Goal: Task Accomplishment & Management: Complete application form

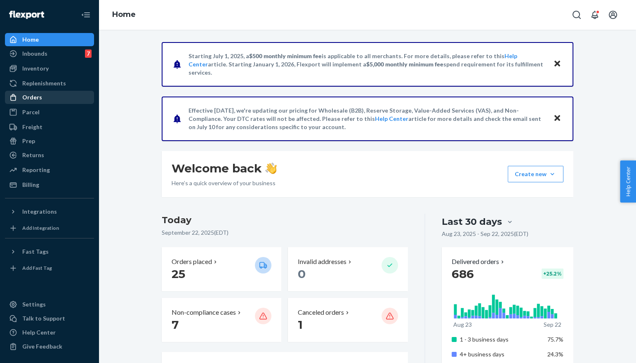
click at [57, 92] on div "Orders" at bounding box center [49, 98] width 87 height 12
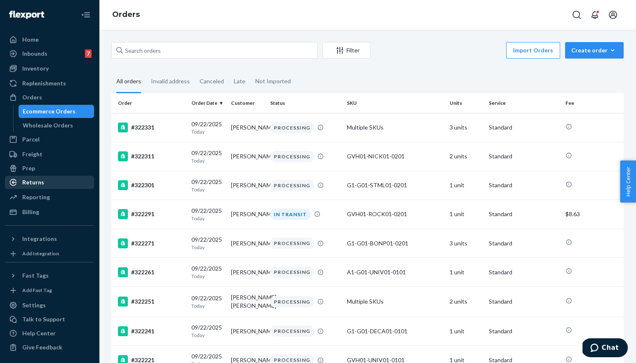
click at [72, 183] on div "Returns" at bounding box center [49, 183] width 87 height 12
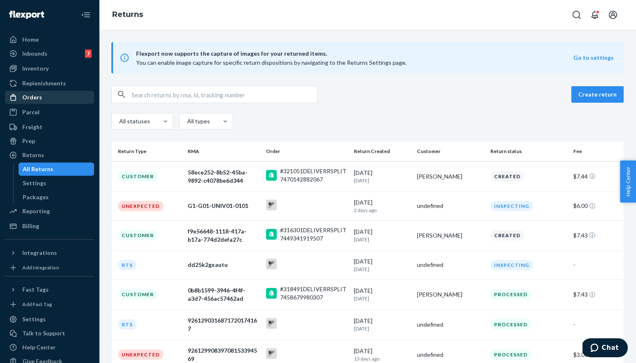
click at [56, 101] on div "Orders" at bounding box center [49, 98] width 87 height 12
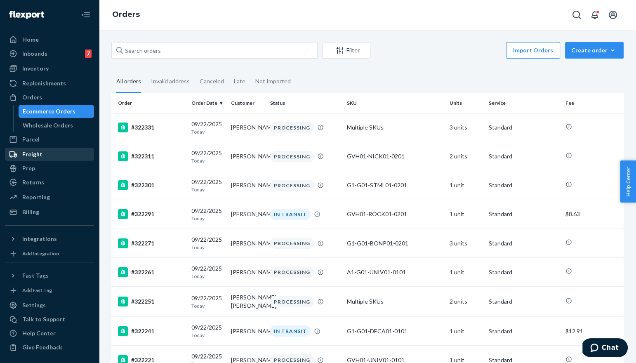
click at [45, 150] on div "Freight" at bounding box center [49, 155] width 87 height 12
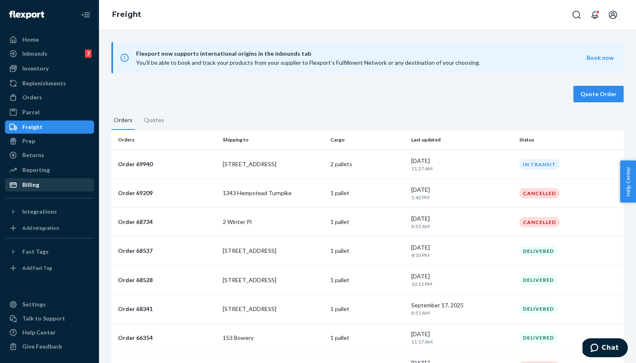
click at [40, 183] on div "Billing" at bounding box center [49, 185] width 87 height 12
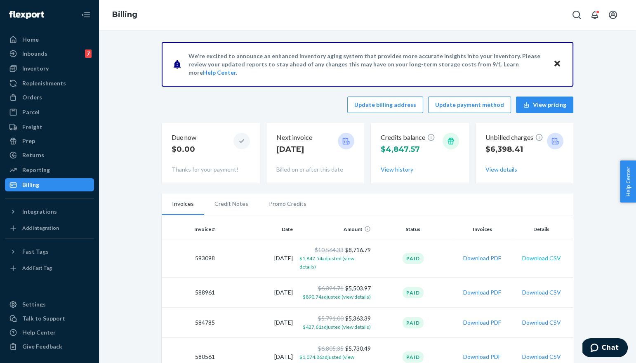
click at [550, 255] on button "Download CSV" at bounding box center [541, 258] width 39 height 8
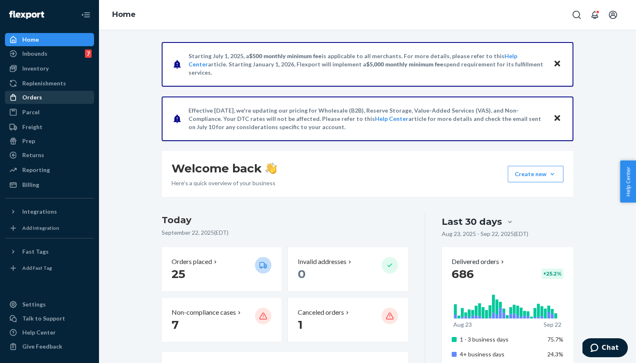
click at [69, 94] on div "Orders" at bounding box center [49, 98] width 87 height 12
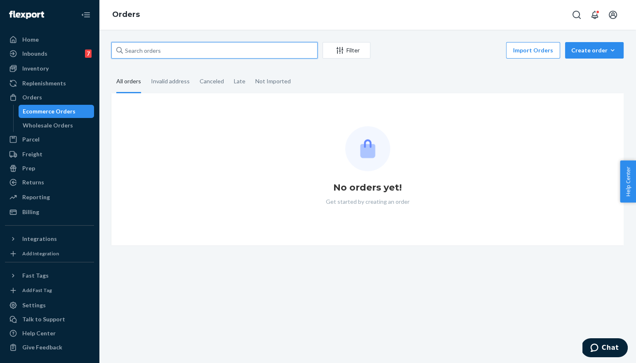
click at [150, 51] on input "text" at bounding box center [214, 50] width 206 height 17
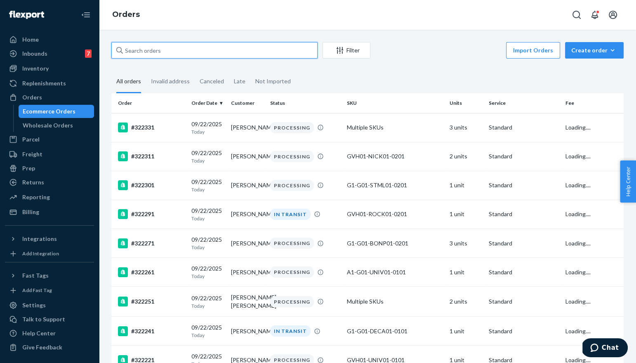
paste input "9666286"
type input "9666286"
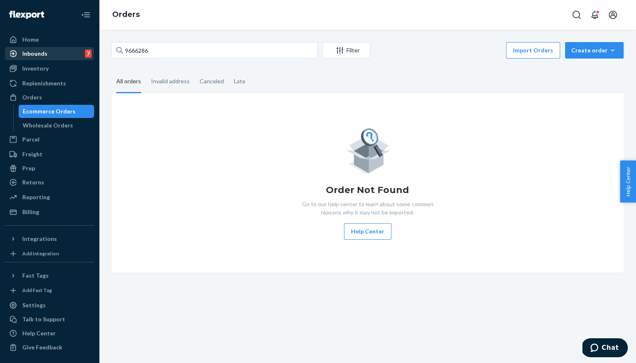
click at [67, 57] on div "Inbounds 7" at bounding box center [49, 54] width 87 height 12
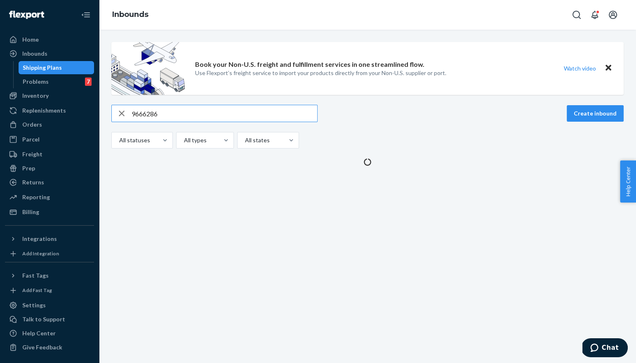
type input "9666286"
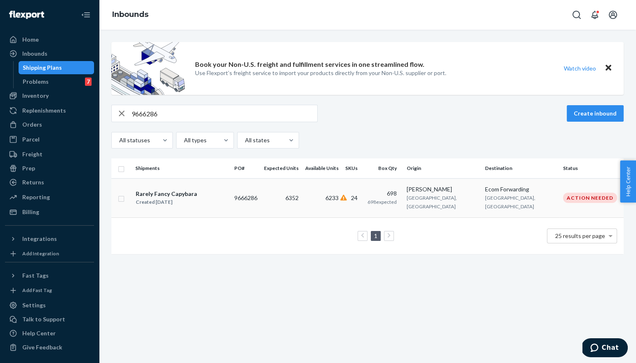
click at [175, 198] on div "Created Mar 24, 2025" at bounding box center [166, 202] width 61 height 8
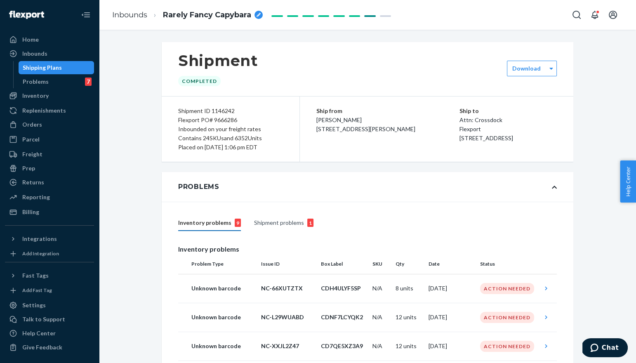
scroll to position [4, 0]
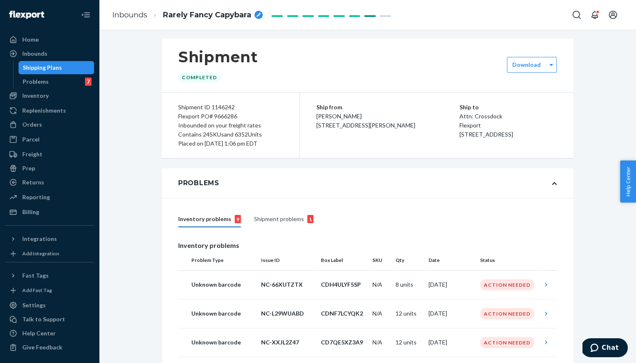
click at [271, 220] on div "Shipment problems 1" at bounding box center [283, 220] width 59 height 16
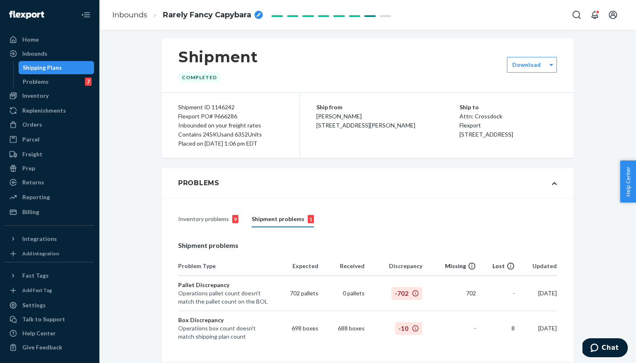
click at [220, 220] on div "Inventory problems 9" at bounding box center [208, 220] width 60 height 16
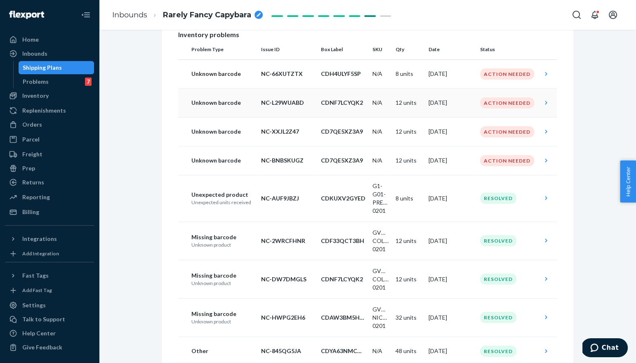
scroll to position [206, 0]
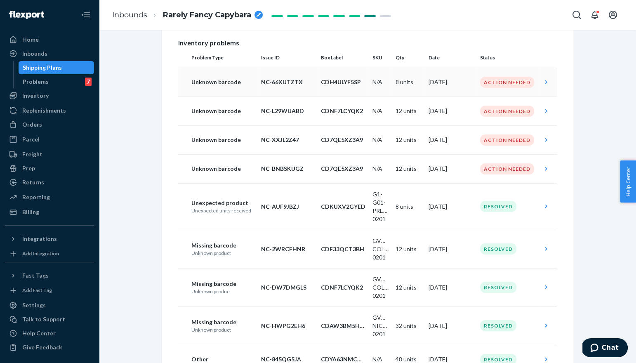
click at [281, 83] on p "NC-66XUTZTX" at bounding box center [287, 82] width 53 height 8
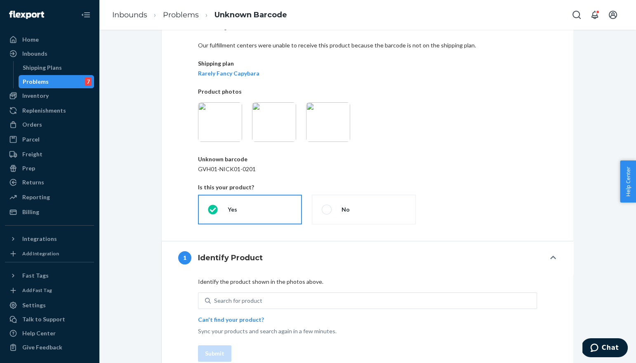
scroll to position [73, 0]
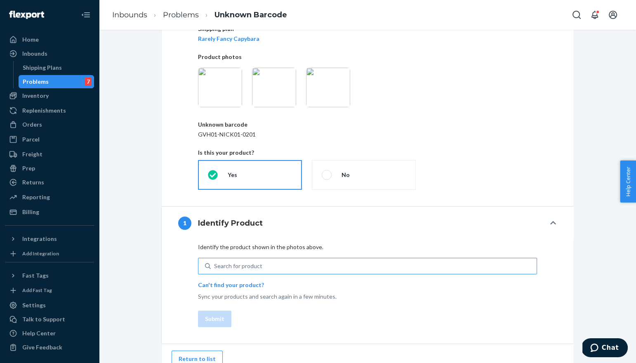
click at [251, 265] on div "Search for product" at bounding box center [238, 266] width 48 height 8
click at [215, 265] on input "Search for product" at bounding box center [214, 266] width 1 height 8
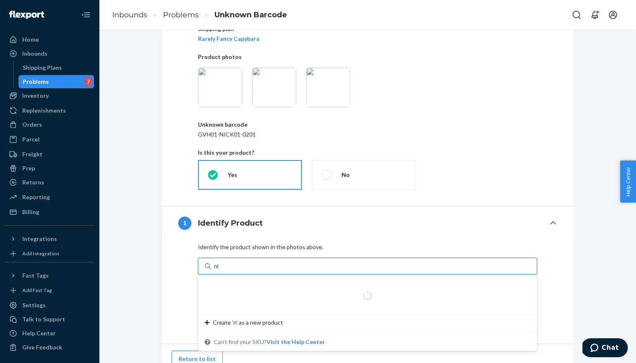
type input "nick"
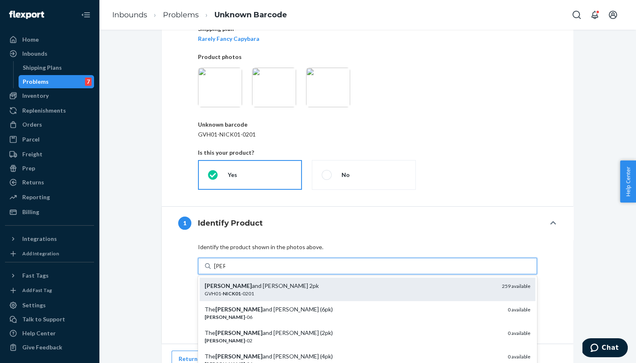
click at [257, 289] on div "Nick and Nora 2pk" at bounding box center [350, 286] width 291 height 8
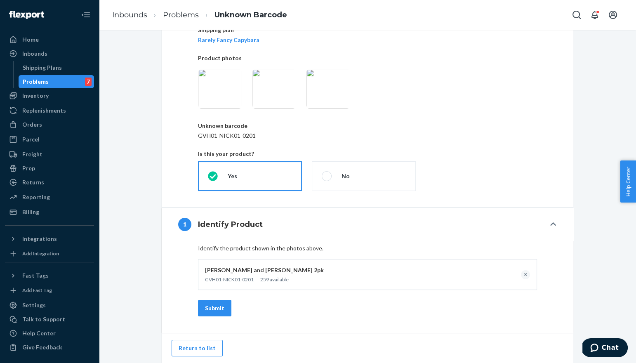
scroll to position [71, 0]
click at [222, 307] on button "Submit" at bounding box center [214, 308] width 33 height 17
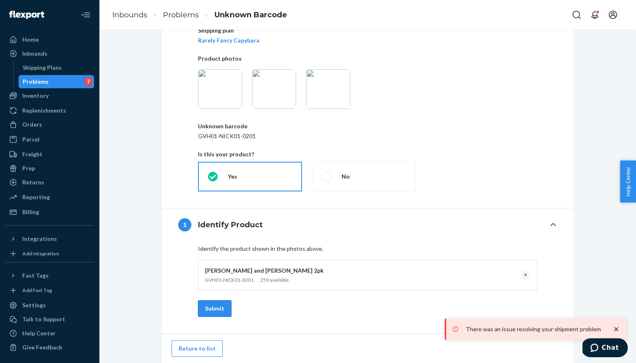
scroll to position [0, 0]
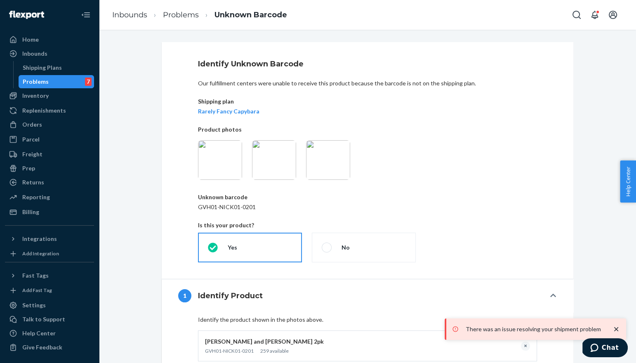
click at [72, 78] on div "Problems 7" at bounding box center [56, 82] width 74 height 12
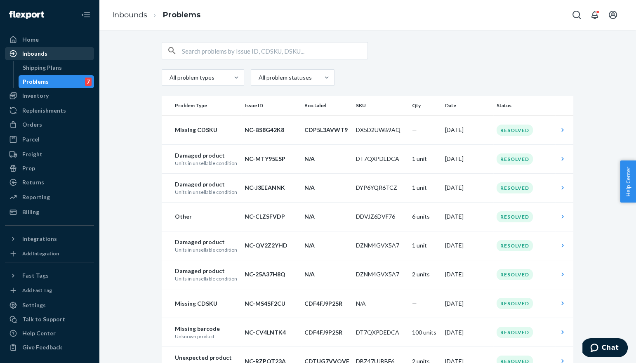
click at [66, 49] on div "Inbounds" at bounding box center [49, 54] width 87 height 12
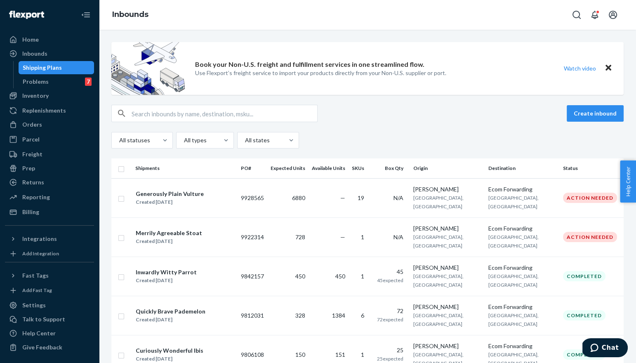
scroll to position [244, 0]
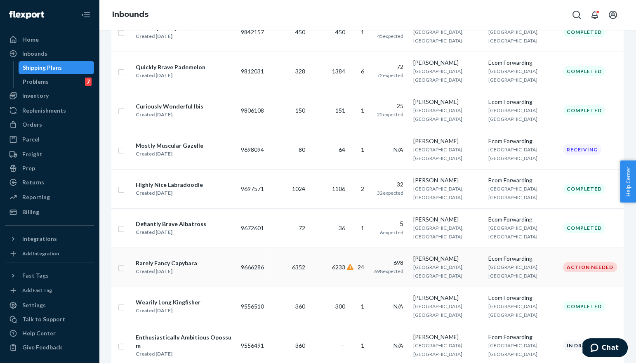
click at [182, 267] on div "Created Mar 24, 2025" at bounding box center [166, 271] width 61 height 8
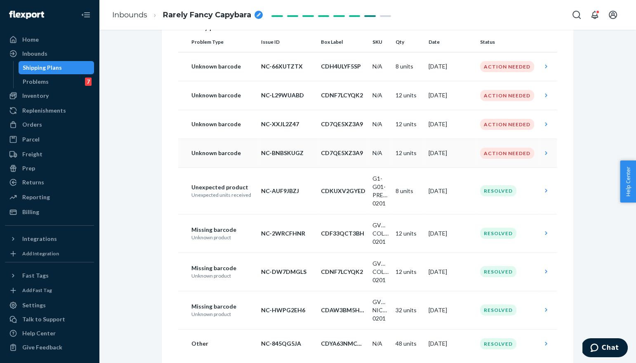
scroll to position [225, 0]
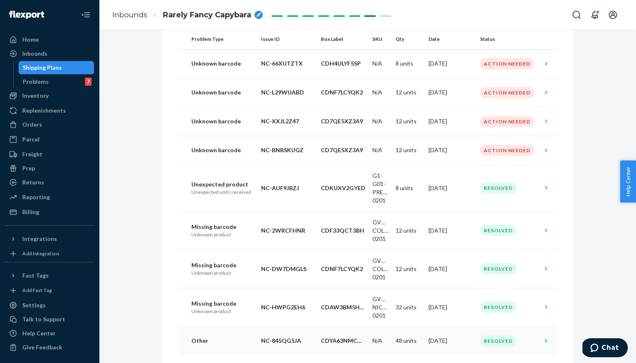
click at [238, 340] on p "Other" at bounding box center [222, 341] width 63 height 8
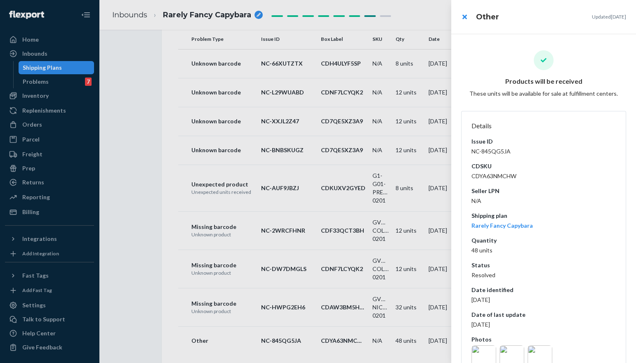
scroll to position [27, 0]
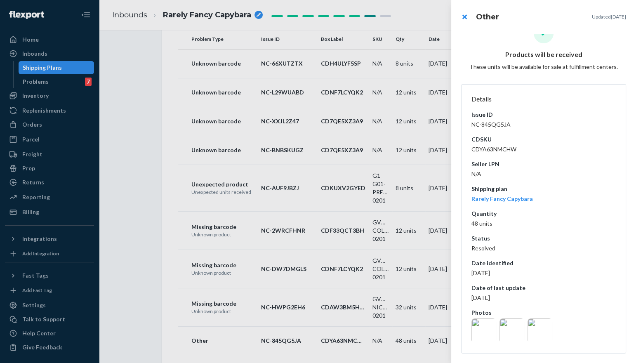
click at [489, 328] on img at bounding box center [484, 331] width 25 height 25
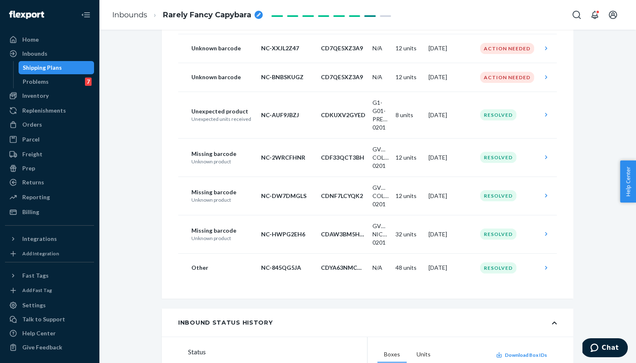
scroll to position [278, 0]
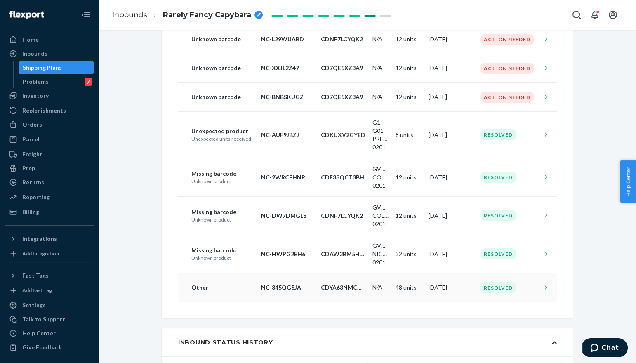
click at [502, 279] on td "Resolved" at bounding box center [508, 287] width 62 height 29
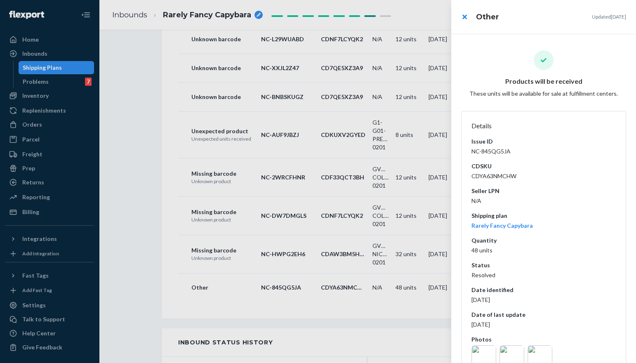
click at [540, 355] on img at bounding box center [540, 357] width 25 height 25
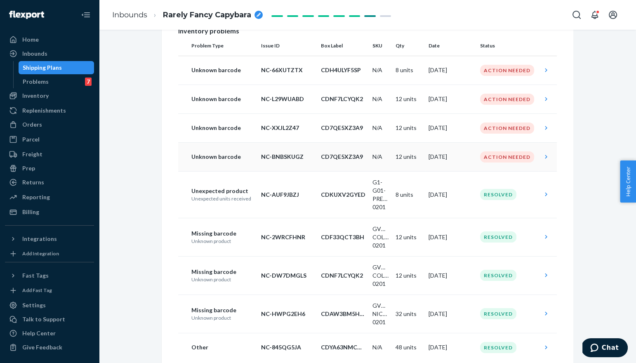
scroll to position [128, 0]
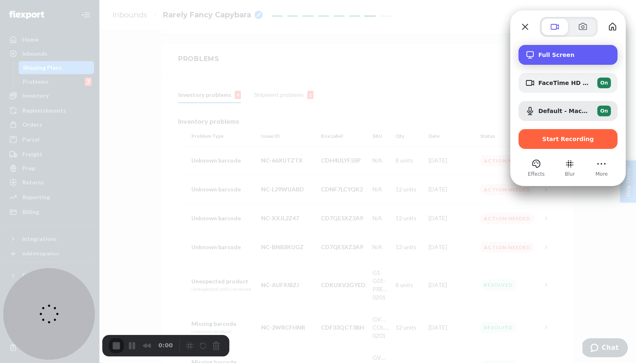
click at [586, 52] on span "Full Screen" at bounding box center [574, 55] width 73 height 7
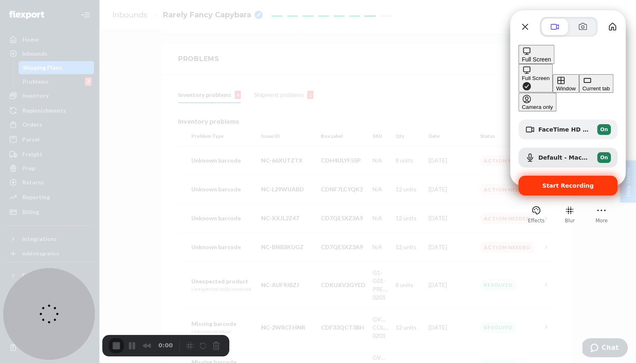
click at [574, 182] on span "Start Recording" at bounding box center [569, 185] width 52 height 7
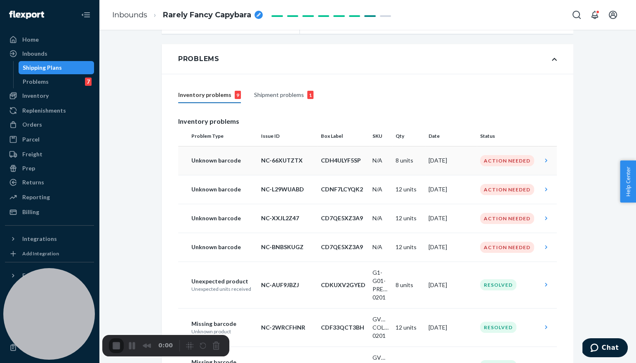
click at [505, 158] on div "Action Needed" at bounding box center [507, 160] width 54 height 11
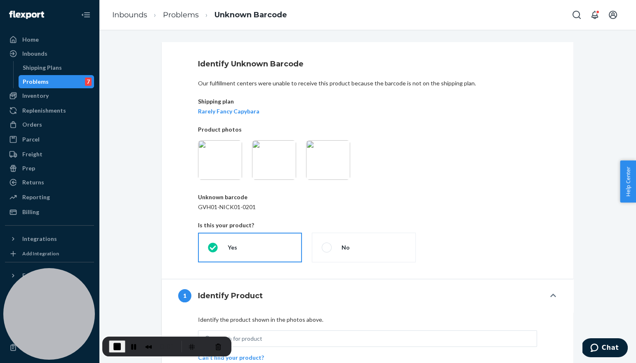
click at [221, 160] on img at bounding box center [220, 160] width 44 height 40
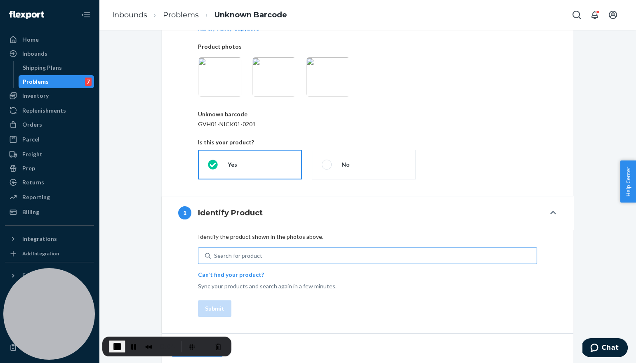
click at [248, 260] on div "Search for product" at bounding box center [374, 255] width 326 height 15
click at [215, 260] on input "Search for product" at bounding box center [214, 256] width 1 height 8
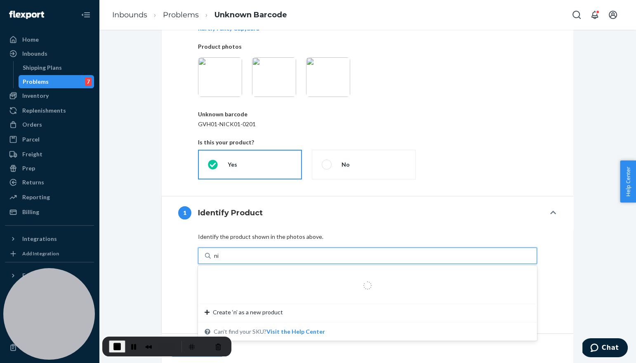
type input "nick"
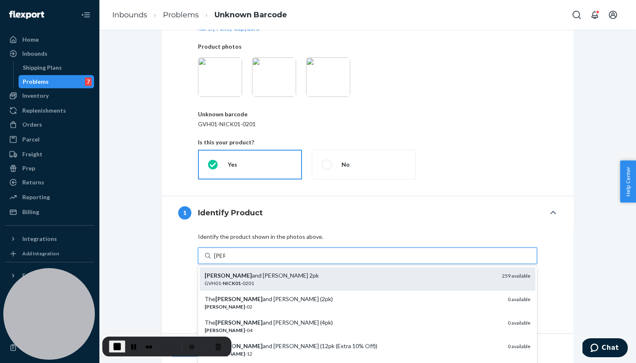
click at [256, 281] on div "GVH01- NICK01 -0201" at bounding box center [350, 283] width 291 height 7
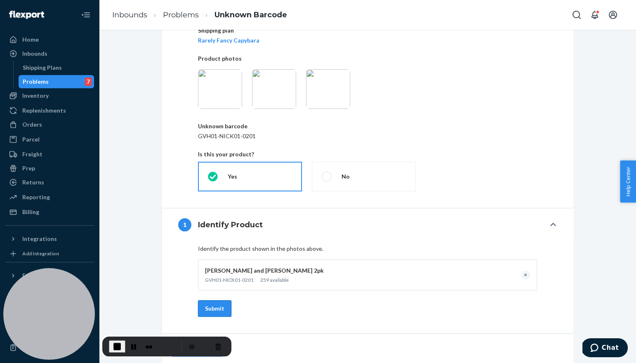
click at [214, 307] on button "Submit" at bounding box center [214, 308] width 33 height 17
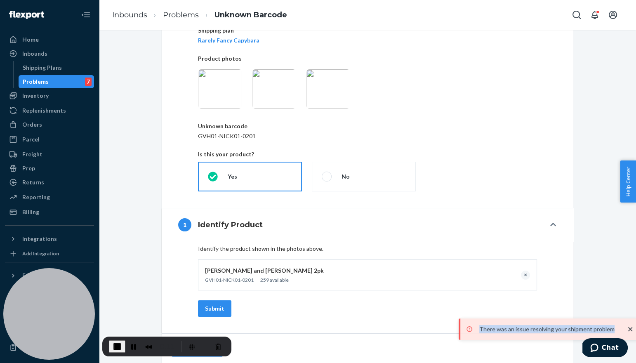
drag, startPoint x: 478, startPoint y: 334, endPoint x: 492, endPoint y: 320, distance: 19.8
click at [492, 320] on div "There was an issue resolving your shipment problem" at bounding box center [550, 329] width 182 height 21
click at [190, 13] on link "Problems" at bounding box center [181, 14] width 36 height 9
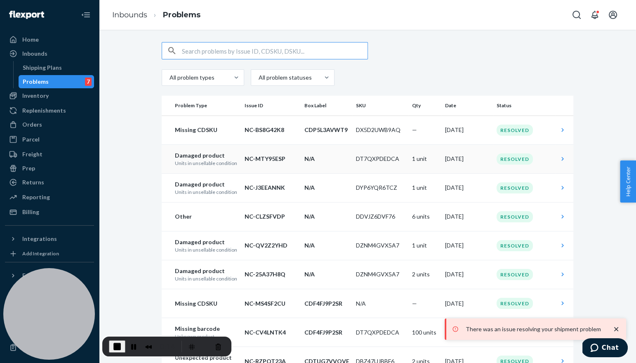
scroll to position [10, 0]
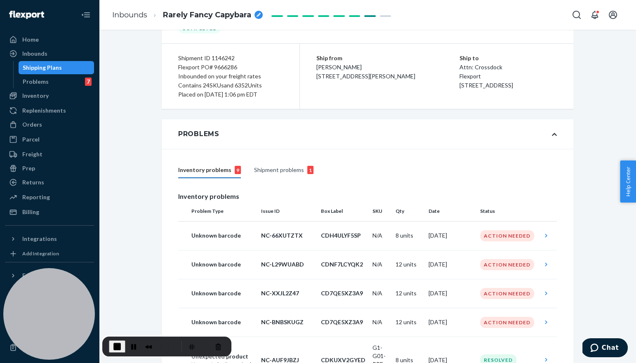
scroll to position [148, 0]
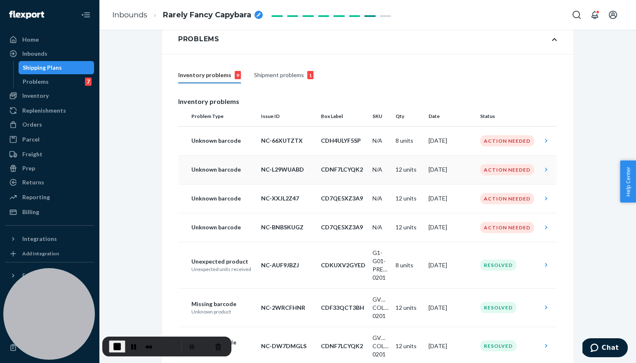
click at [254, 164] on td "Unknown barcode" at bounding box center [218, 169] width 80 height 29
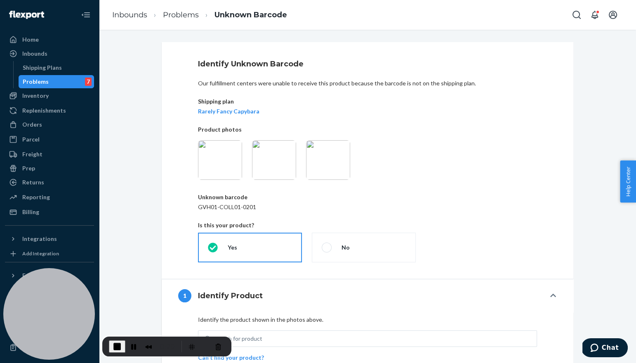
scroll to position [58, 0]
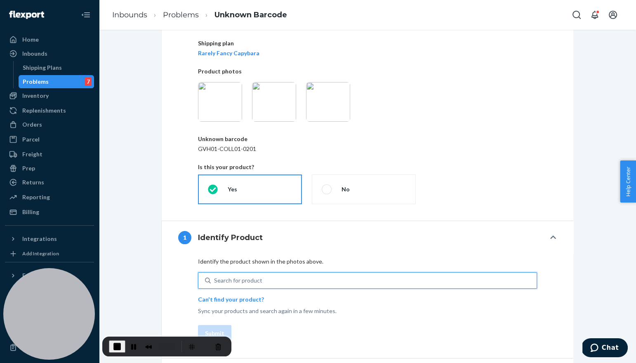
click at [237, 273] on div "Search for product" at bounding box center [374, 280] width 326 height 15
click at [215, 276] on input "0 results available. Use Up and Down to choose options, press Enter to select t…" at bounding box center [214, 280] width 1 height 8
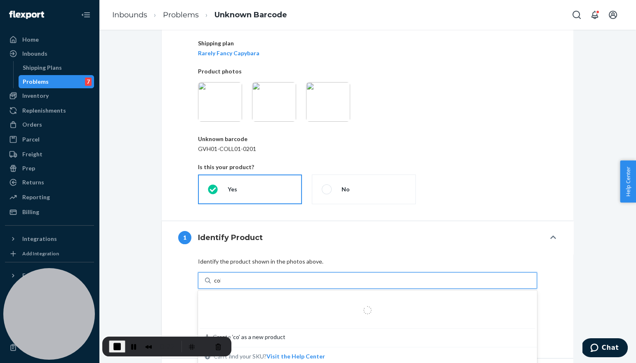
type input "coll"
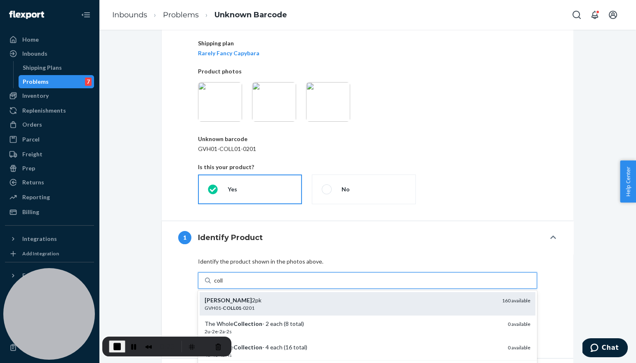
click at [248, 303] on div "Collins 2pk" at bounding box center [350, 300] width 291 height 8
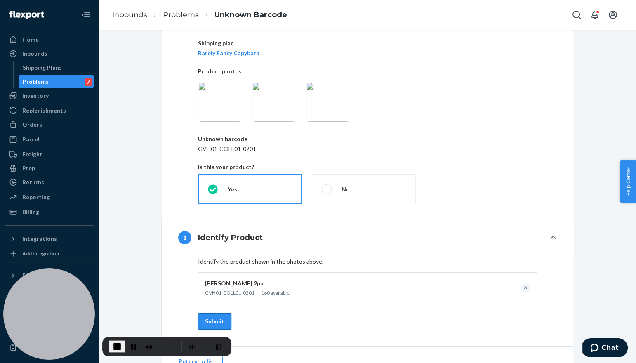
click at [222, 318] on button "Submit" at bounding box center [214, 321] width 33 height 17
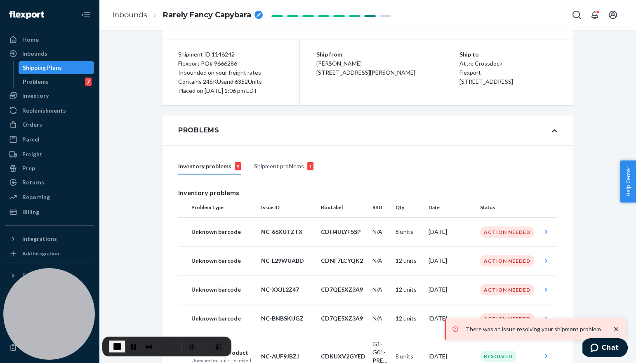
scroll to position [127, 0]
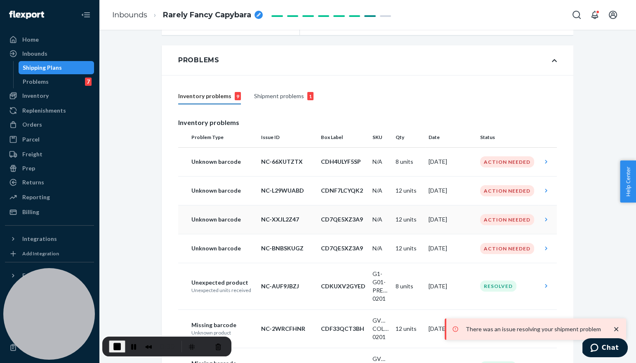
click at [241, 219] on p "Unknown barcode" at bounding box center [222, 219] width 63 height 8
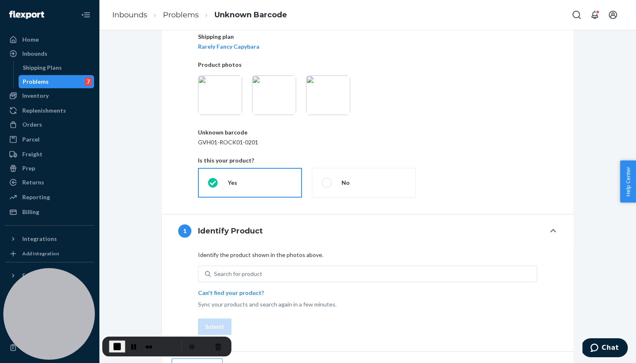
scroll to position [63, 0]
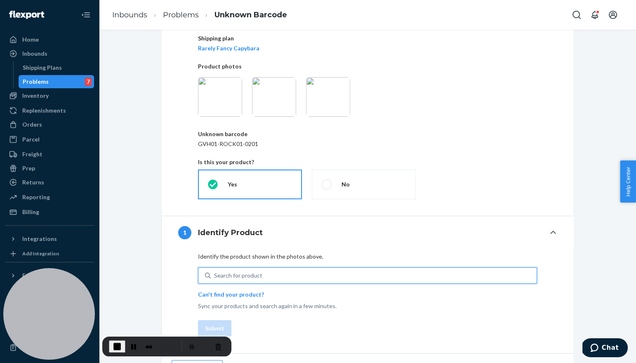
click at [243, 273] on div "Search for product" at bounding box center [238, 275] width 48 height 8
click at [215, 273] on input "0 results available. Use Up and Down to choose options, press Enter to select t…" at bounding box center [214, 275] width 1 height 8
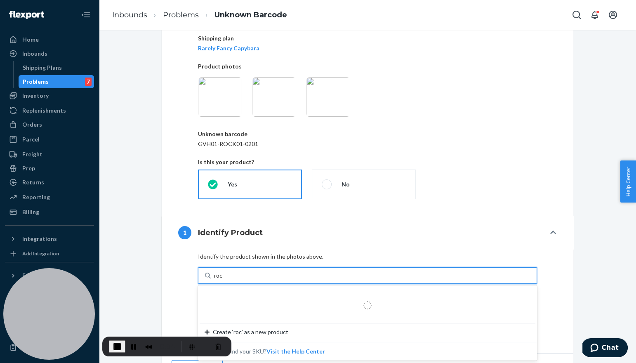
type input "rock"
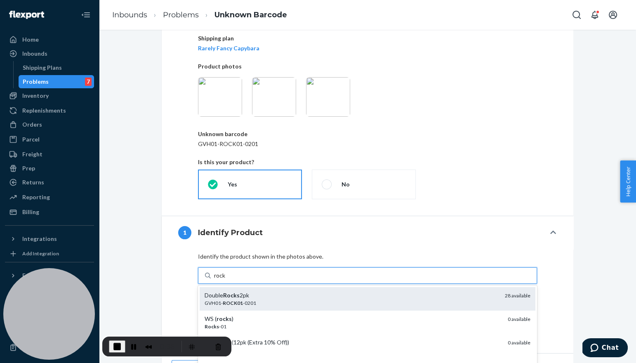
click at [257, 296] on div "Double Rocks 2pk" at bounding box center [352, 295] width 294 height 8
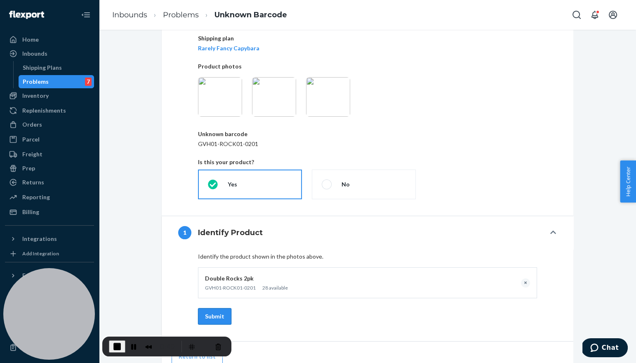
click at [214, 321] on button "Submit" at bounding box center [214, 316] width 33 height 17
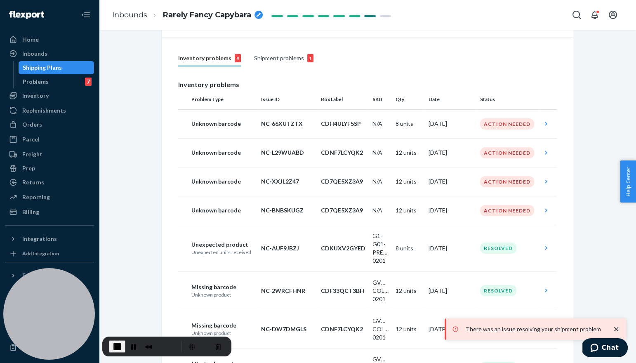
scroll to position [165, 0]
click at [219, 201] on td "Unknown barcode" at bounding box center [218, 210] width 80 height 29
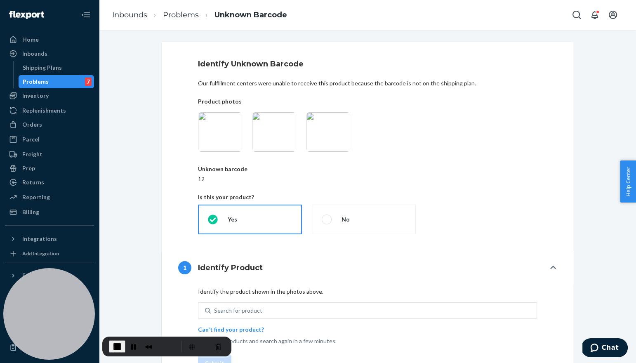
scroll to position [83, 0]
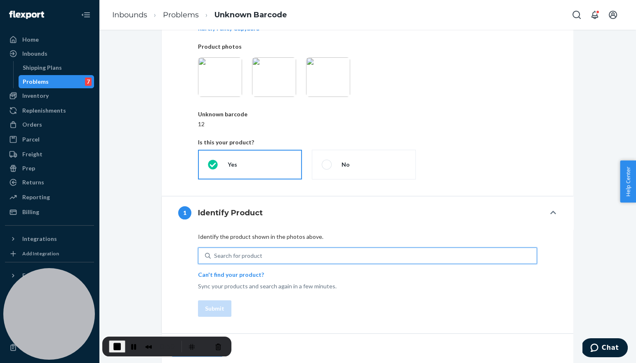
click at [238, 255] on div "Search for product" at bounding box center [238, 256] width 48 height 8
click at [215, 255] on input "0 results available. Use Up and Down to choose options, press Enter to select t…" at bounding box center [214, 256] width 1 height 8
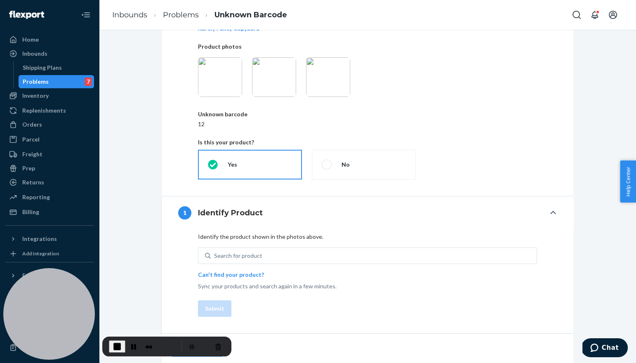
click at [221, 70] on img at bounding box center [220, 77] width 44 height 40
click at [264, 260] on div "Search for product" at bounding box center [374, 255] width 326 height 15
click at [215, 260] on input "Search for product" at bounding box center [214, 256] width 1 height 8
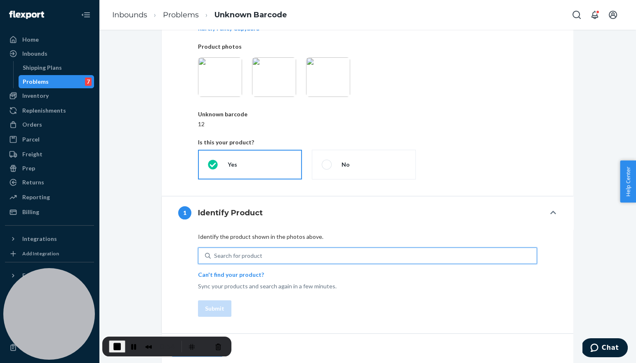
click at [264, 260] on div "Search for product" at bounding box center [374, 255] width 326 height 15
click at [215, 260] on input "0 results available. Use Up and Down to choose options, press Enter to select t…" at bounding box center [214, 256] width 1 height 8
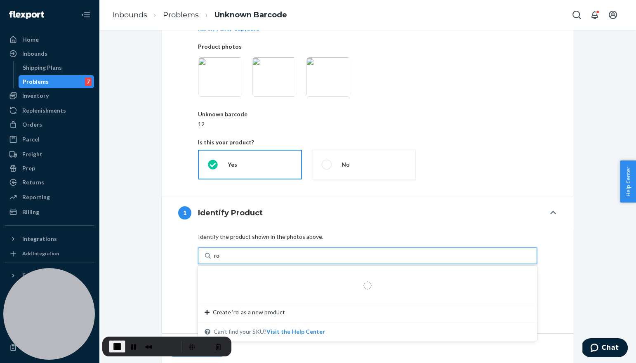
type input "rock"
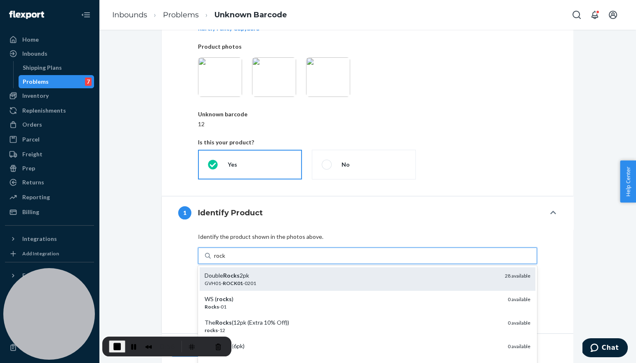
click at [262, 279] on div "Double Rocks 2pk" at bounding box center [352, 275] width 294 height 8
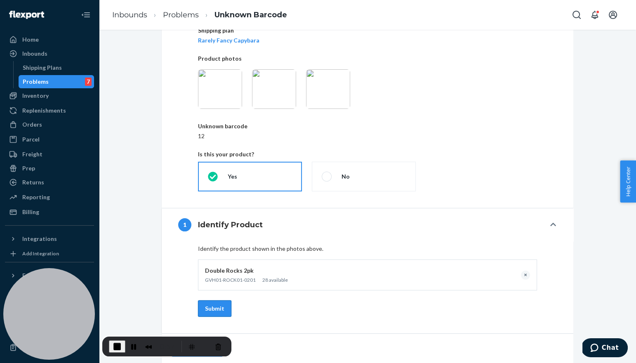
click at [218, 310] on button "Submit" at bounding box center [214, 308] width 33 height 17
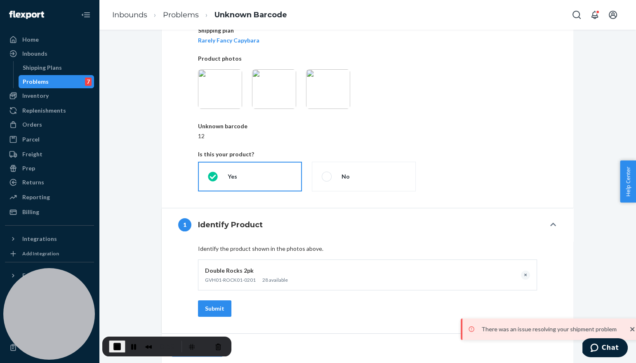
drag, startPoint x: 493, startPoint y: 333, endPoint x: 507, endPoint y: 333, distance: 14.9
click at [508, 333] on p "There was an issue resolving your shipment problem" at bounding box center [551, 329] width 139 height 8
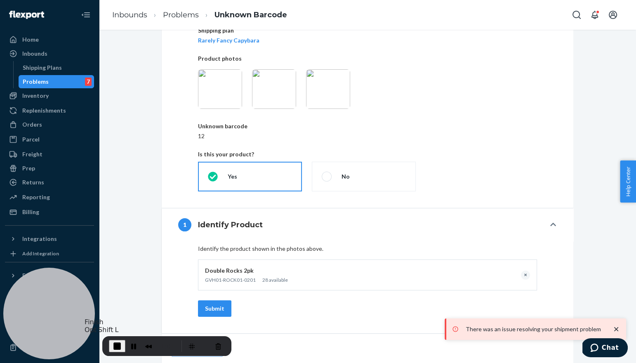
click at [116, 349] on span "End Recording" at bounding box center [117, 346] width 10 height 10
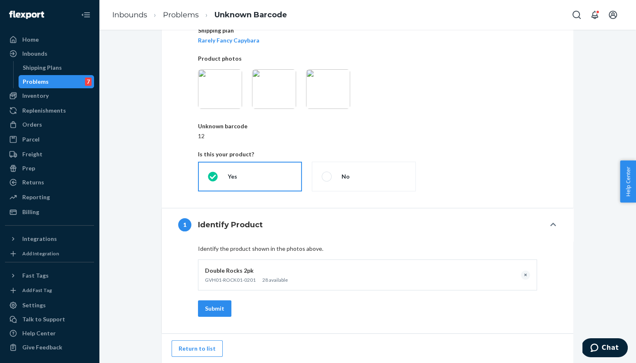
scroll to position [0, 0]
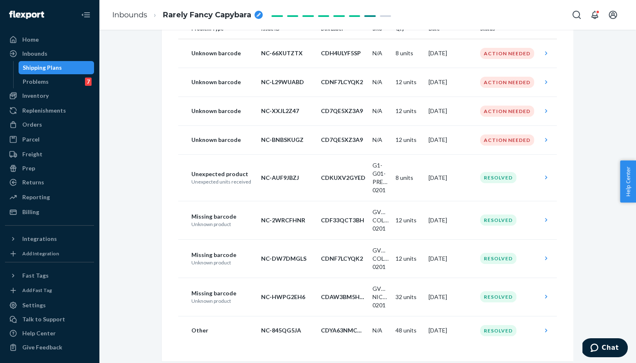
scroll to position [182, 0]
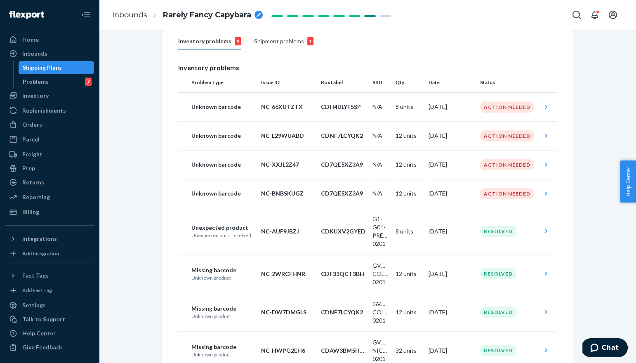
click at [283, 40] on div "Shipment problems 1" at bounding box center [283, 42] width 59 height 16
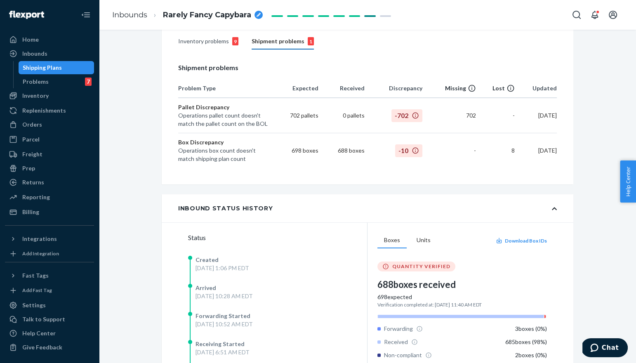
click at [223, 43] on div "Inventory problems 9" at bounding box center [208, 42] width 60 height 16
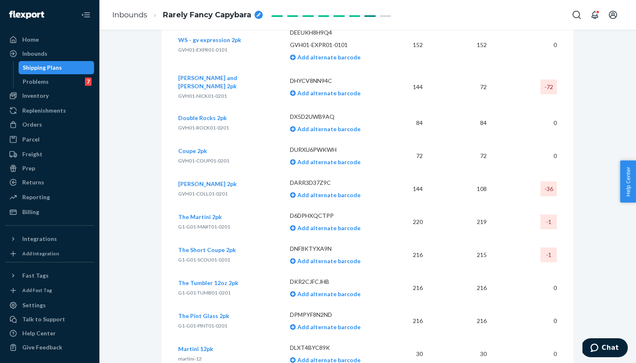
scroll to position [2616, 0]
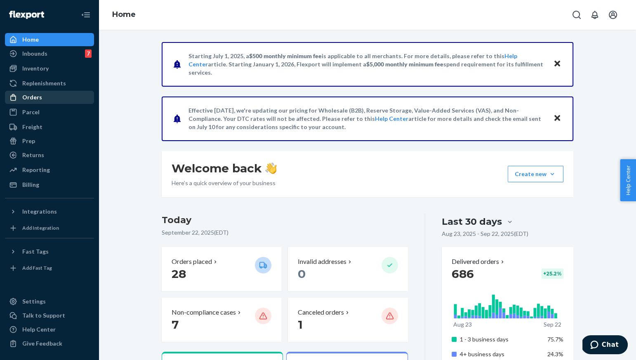
click at [33, 97] on div "Orders" at bounding box center [32, 97] width 20 height 8
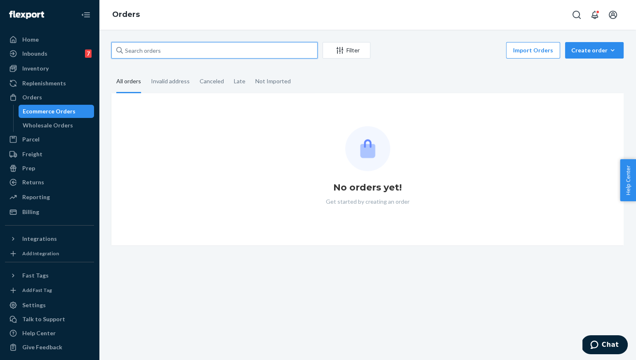
click at [185, 51] on input "text" at bounding box center [214, 50] width 206 height 17
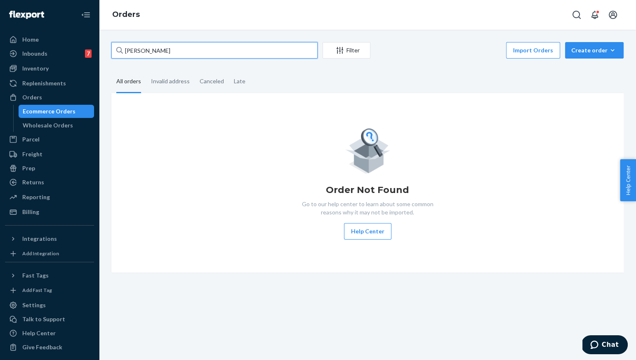
type input "[PERSON_NAME]"
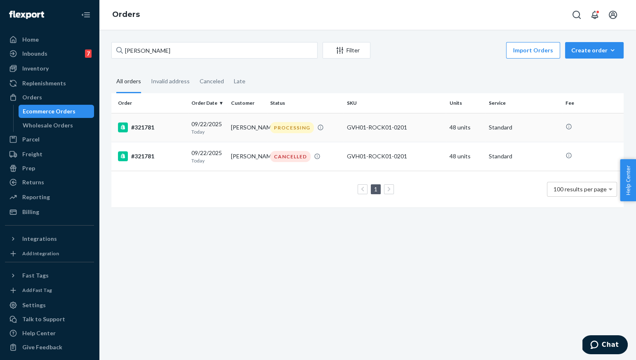
click at [161, 133] on td "#321781" at bounding box center [149, 127] width 77 height 29
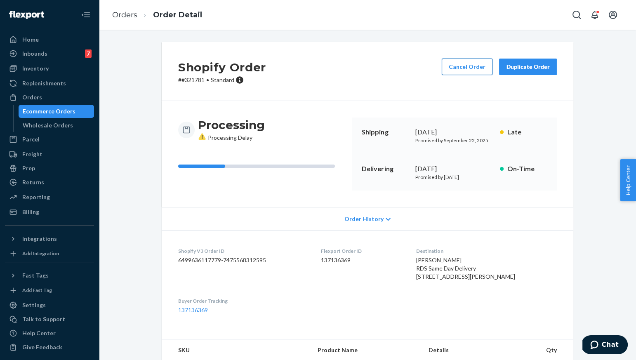
click at [473, 68] on button "Cancel Order" at bounding box center [467, 67] width 51 height 17
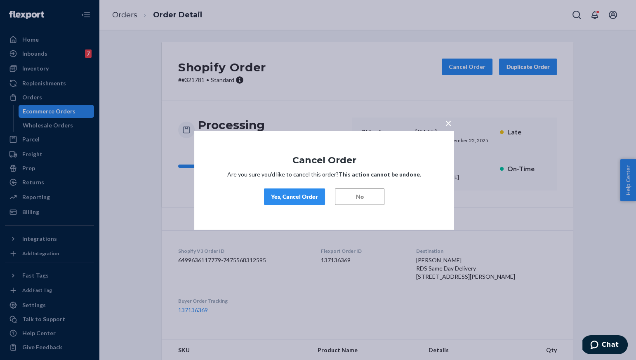
click at [296, 194] on div "Yes, Cancel Order" at bounding box center [294, 197] width 47 height 8
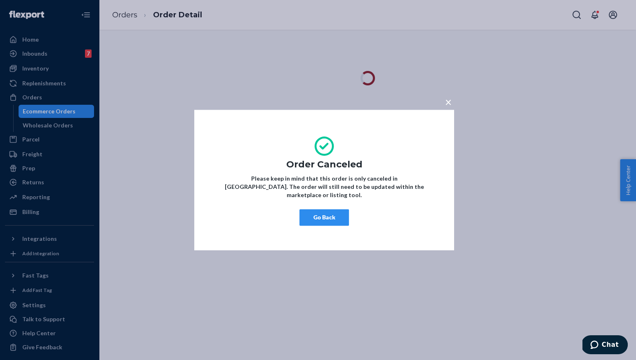
click at [317, 210] on button "Go Back" at bounding box center [325, 217] width 50 height 17
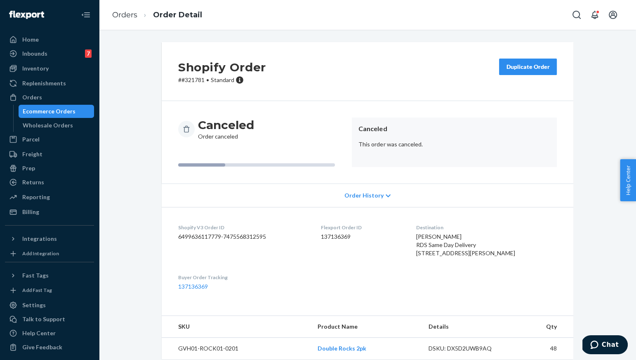
click at [543, 65] on div "Duplicate Order" at bounding box center [528, 67] width 44 height 8
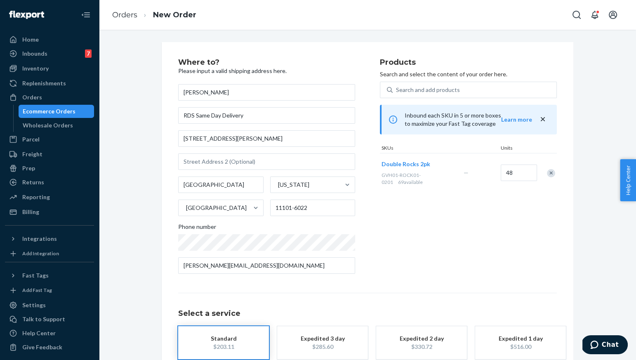
scroll to position [48, 0]
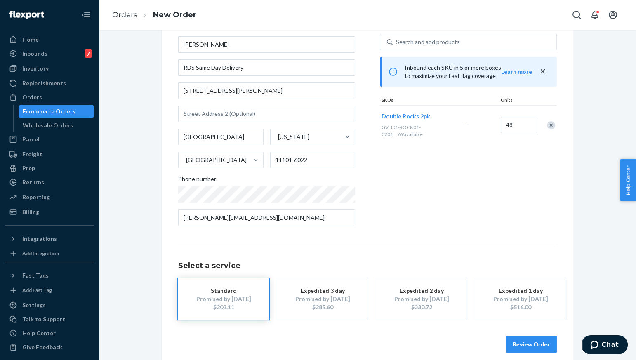
click at [329, 299] on div "Promised by Sep 26, 2025" at bounding box center [323, 299] width 66 height 8
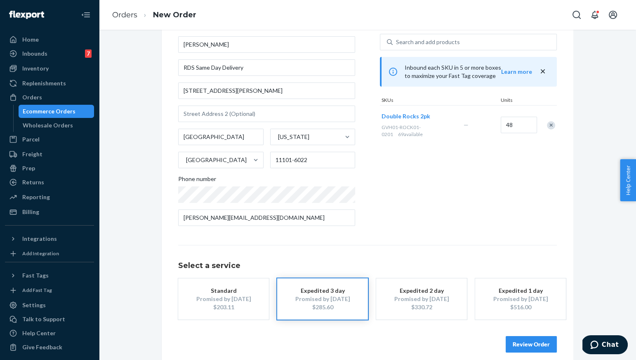
click at [428, 297] on div "Promised by Sep 25, 2025" at bounding box center [422, 299] width 66 height 8
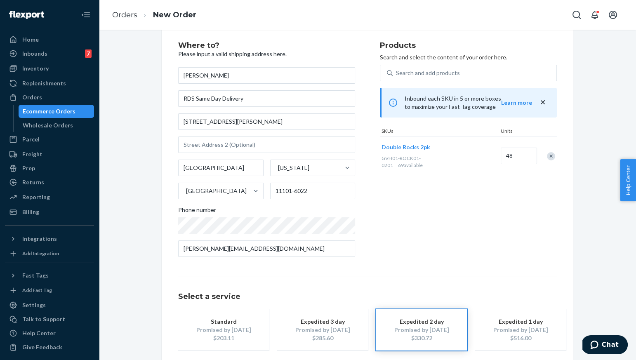
scroll to position [14, 0]
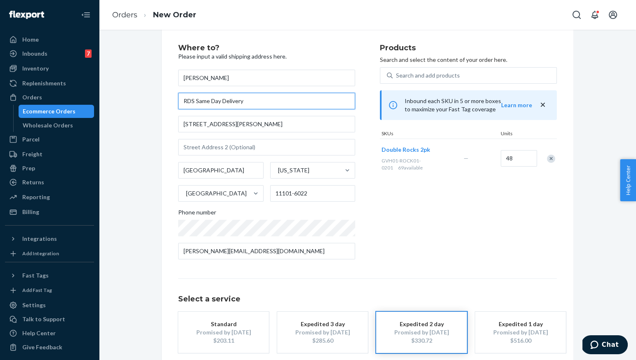
click at [244, 104] on input "RDS Same Day Delivery" at bounding box center [266, 101] width 177 height 17
paste input "1114 6th Avenue 19FL"
click at [229, 101] on input "1114 6th Avenue 19FL" at bounding box center [266, 101] width 177 height 17
type input "1114 6th Avenue"
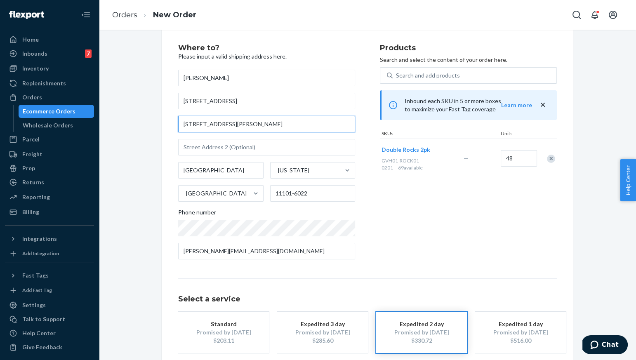
click at [237, 127] on input "3741 Vernon Blvd" at bounding box center [266, 124] width 177 height 17
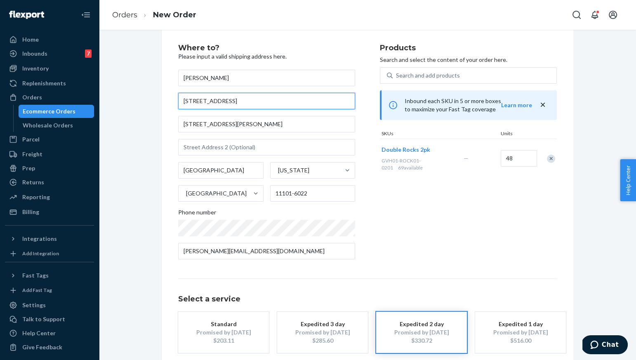
click at [234, 106] on input "1114 6th Avenue" at bounding box center [266, 101] width 177 height 17
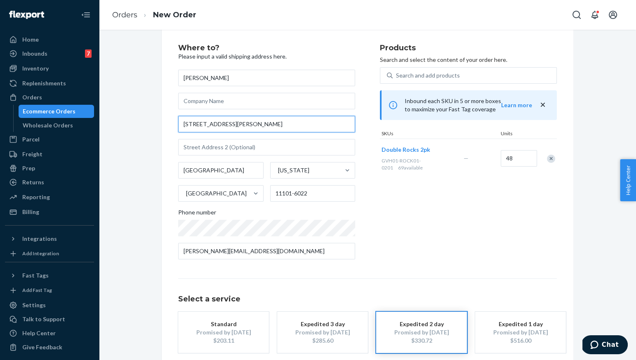
click at [233, 123] on input "3741 Vernon Blvd" at bounding box center [266, 124] width 177 height 17
paste input "1114 6th Avenue"
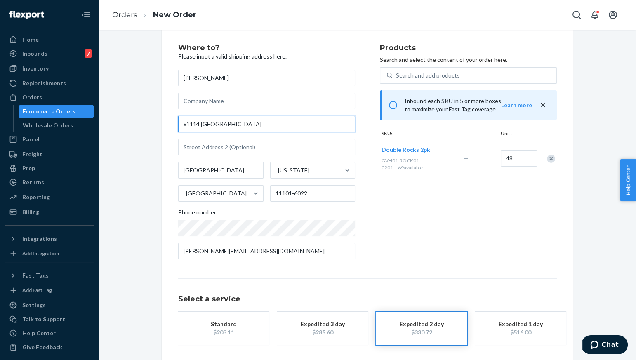
scroll to position [0, 0]
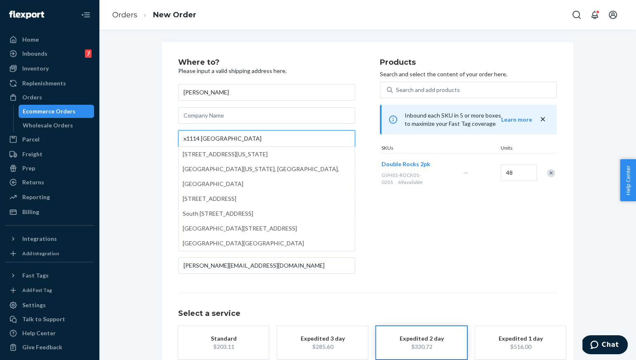
paste input "text"
type input "1114 6th Avenue"
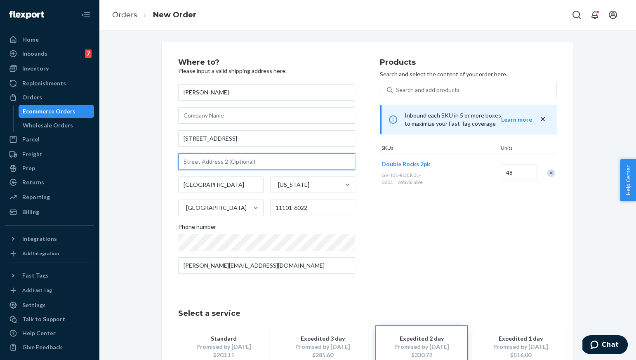
paste input "19FL"
type input "19FL"
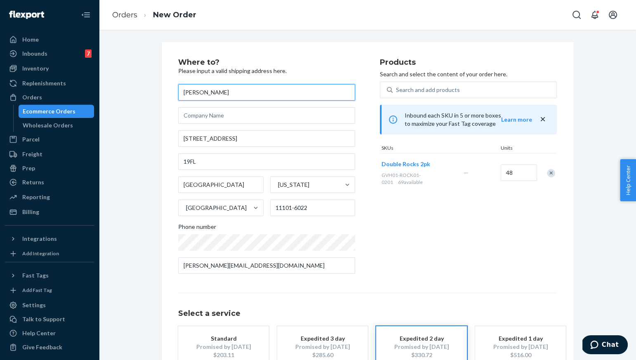
click at [239, 86] on input "[PERSON_NAME]" at bounding box center [266, 92] width 177 height 17
paste input "[PERSON_NAME]"
type input "[PERSON_NAME]"
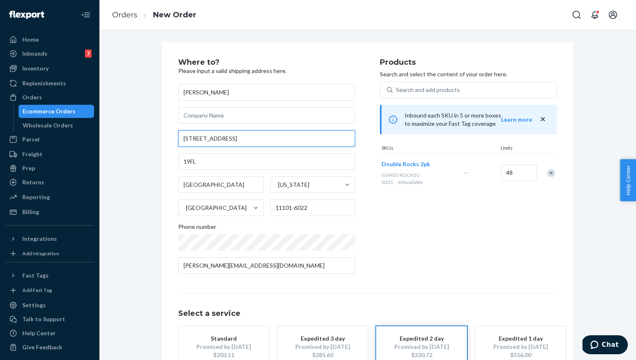
click at [266, 146] on input "1114 6th Avenue" at bounding box center [266, 138] width 177 height 17
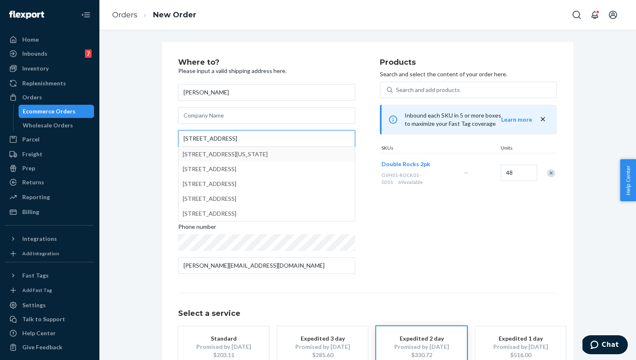
type input "1114 6th Avenue"
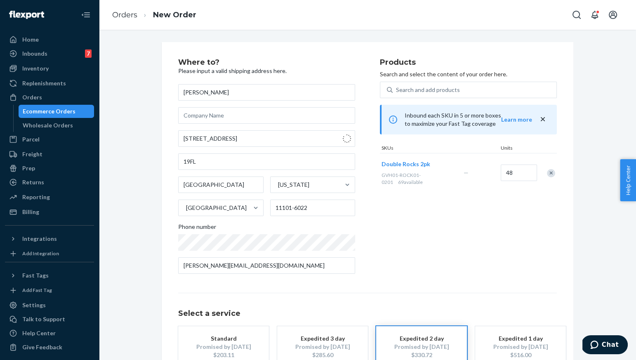
type input "Manhattan - New York"
type input "10110"
click at [224, 141] on input "[STREET_ADDRESS]" at bounding box center [266, 138] width 177 height 17
type input "[STREET_ADDRESS]"
click at [293, 208] on input "10110" at bounding box center [312, 208] width 85 height 17
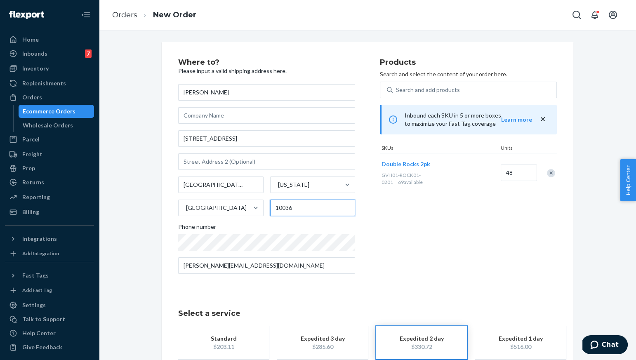
type input "10036"
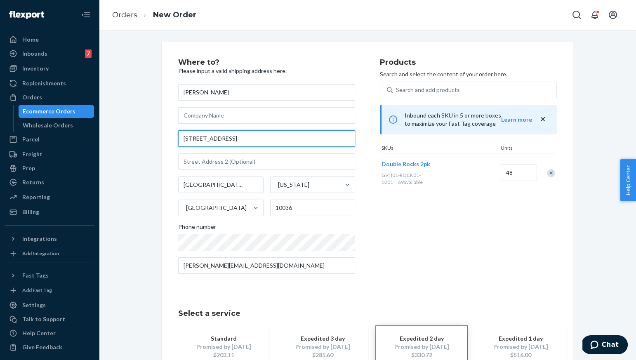
click at [274, 139] on input "[STREET_ADDRESS]" at bounding box center [266, 138] width 177 height 17
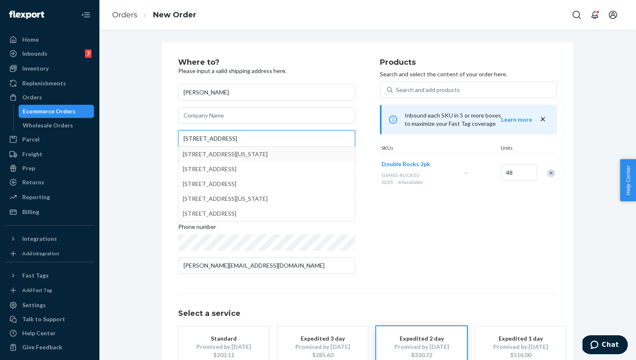
type input "1114 6th ave manhattan"
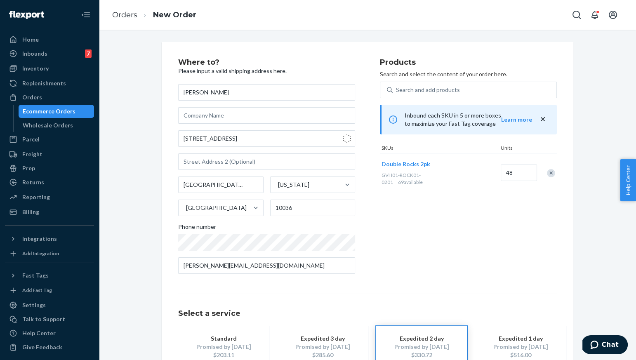
type input "10110"
type input "[STREET_ADDRESS]"
click at [222, 165] on input "text" at bounding box center [266, 161] width 177 height 17
type input "19L"
click at [522, 175] on input "48" at bounding box center [519, 173] width 36 height 17
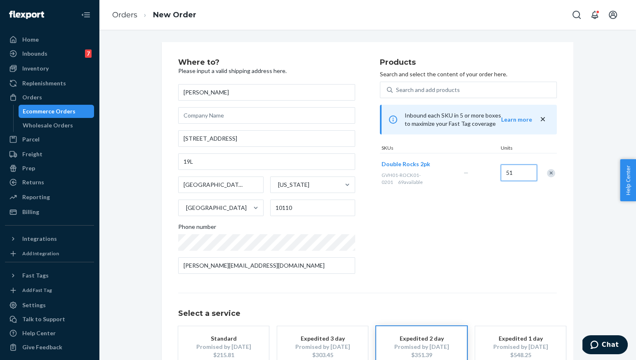
type input "51"
click at [496, 228] on div "Products Search and select the content of your order here. Search and add produ…" at bounding box center [468, 170] width 177 height 222
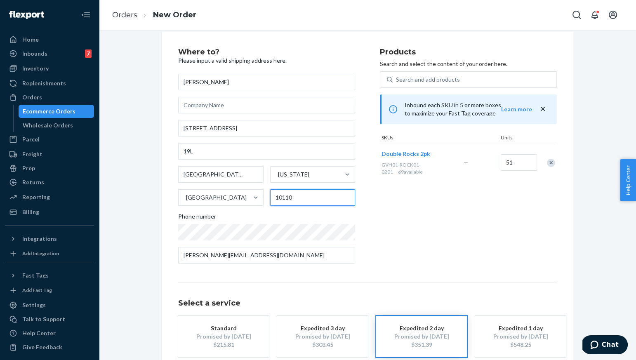
click at [324, 196] on input "10110" at bounding box center [312, 197] width 85 height 17
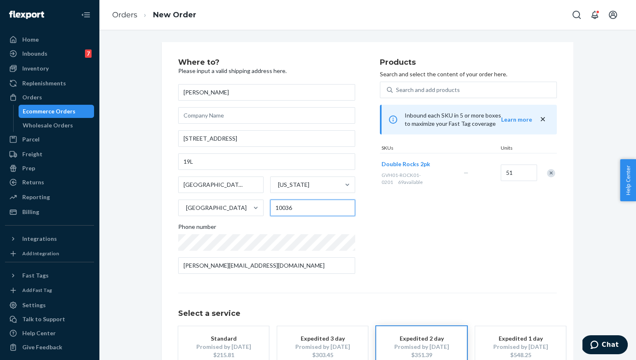
type input "10036"
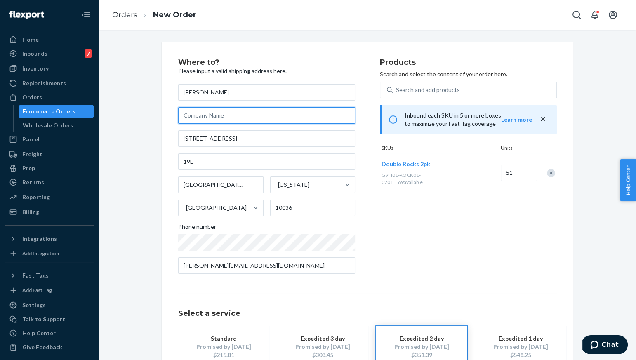
click at [278, 118] on input "text" at bounding box center [266, 115] width 177 height 17
paste input "Rollifest"
type input "Rollifest"
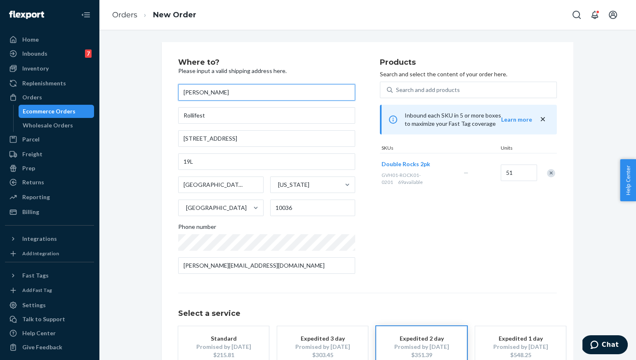
click at [245, 88] on input "[PERSON_NAME]" at bounding box center [266, 92] width 177 height 17
type input "Kenny Yen"
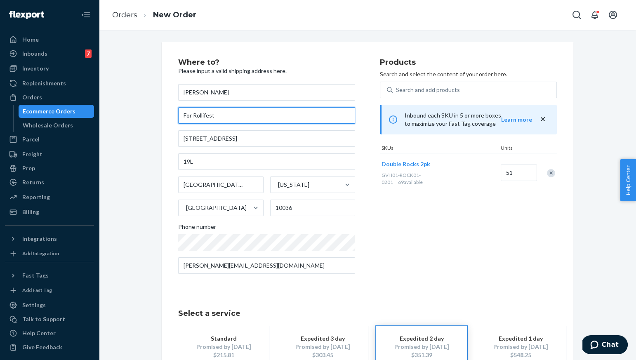
type input "For Rollifest"
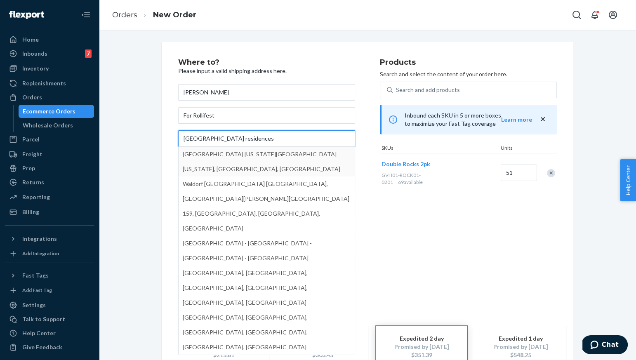
type input "waldorf astoria residences"
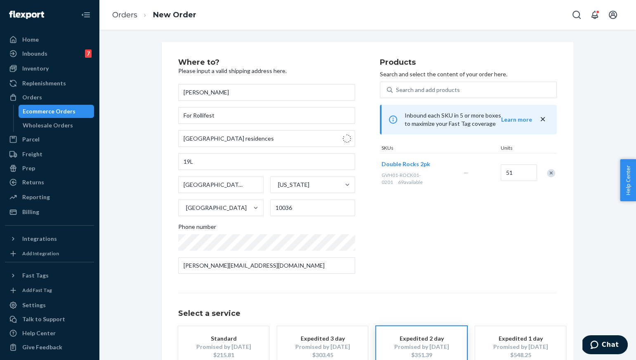
type input "10022"
type input "303 Park Ave"
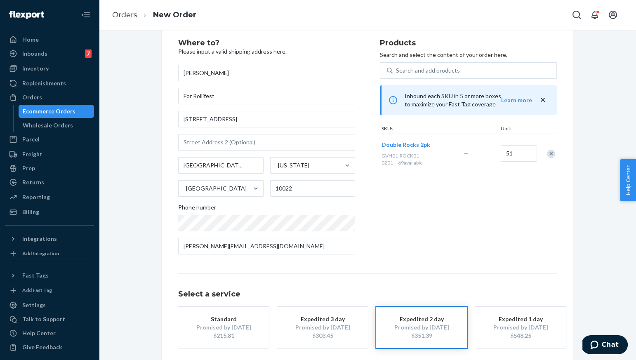
scroll to position [56, 0]
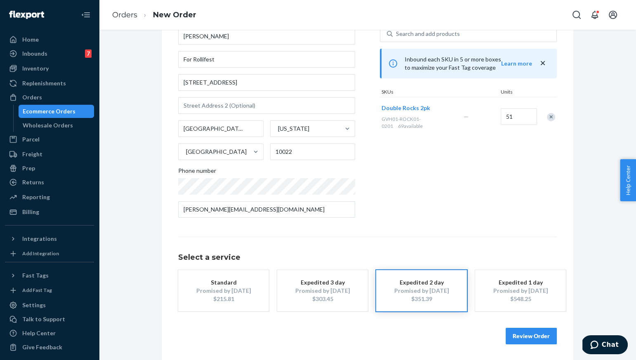
click at [540, 342] on button "Review Order" at bounding box center [531, 336] width 51 height 17
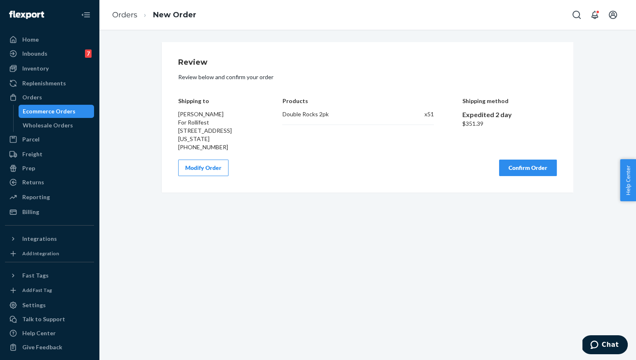
scroll to position [0, 0]
click at [523, 176] on button "Confirm Order" at bounding box center [528, 168] width 58 height 17
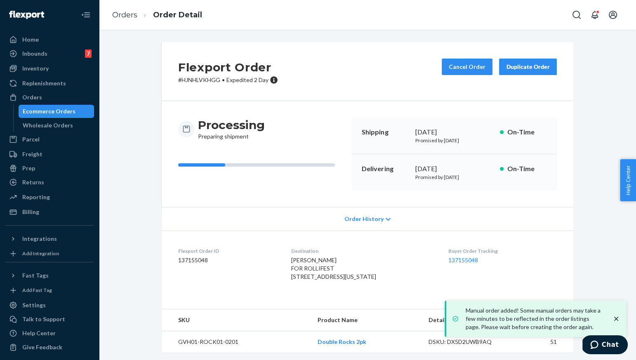
scroll to position [18, 0]
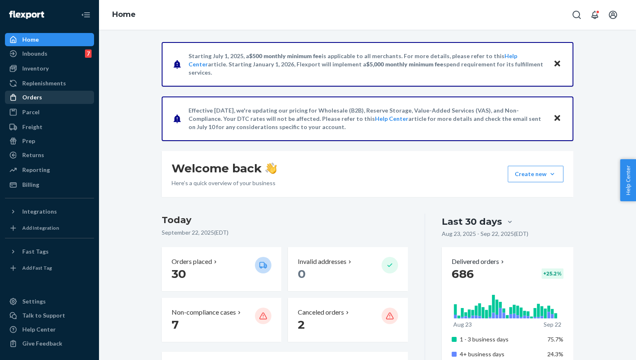
click at [41, 95] on div "Orders" at bounding box center [49, 98] width 87 height 12
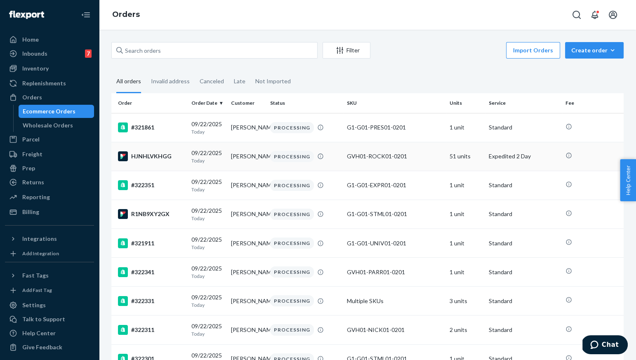
click at [197, 159] on p "Today" at bounding box center [207, 160] width 33 height 7
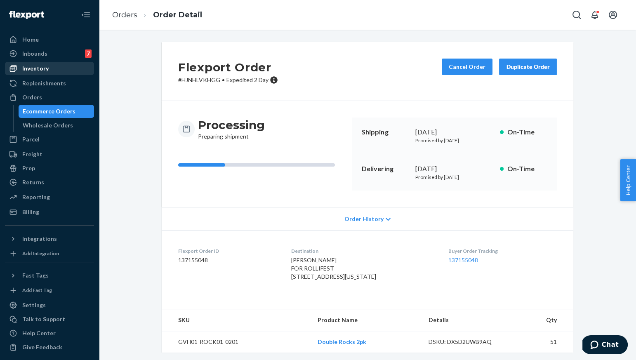
click at [61, 66] on div "Inventory" at bounding box center [49, 69] width 87 height 12
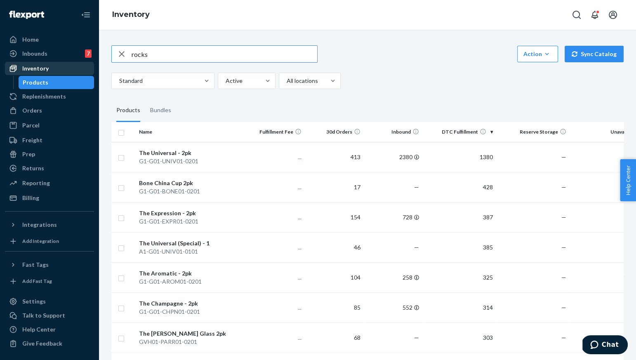
type input "rocks"
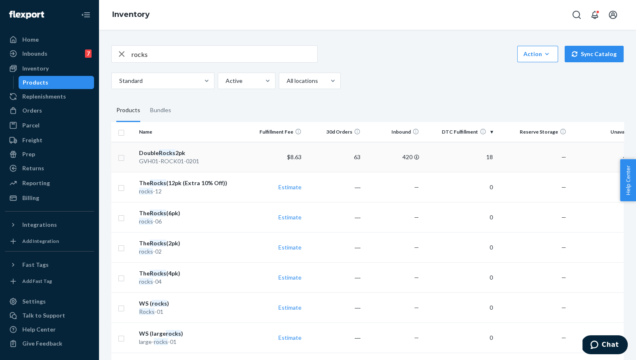
click at [165, 161] on div "GVH01-ROCK01-0201" at bounding box center [191, 161] width 104 height 8
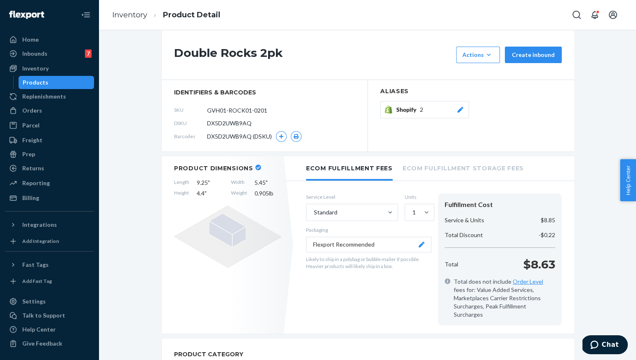
scroll to position [12, 0]
click at [60, 53] on div "Inbounds 7" at bounding box center [49, 54] width 87 height 12
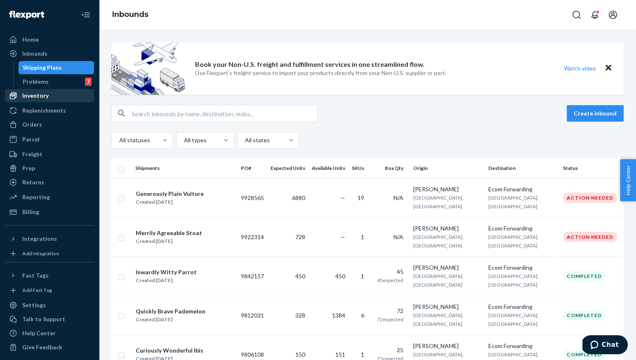
click at [65, 93] on div "Inventory" at bounding box center [49, 96] width 87 height 12
